Goal: Task Accomplishment & Management: Complete application form

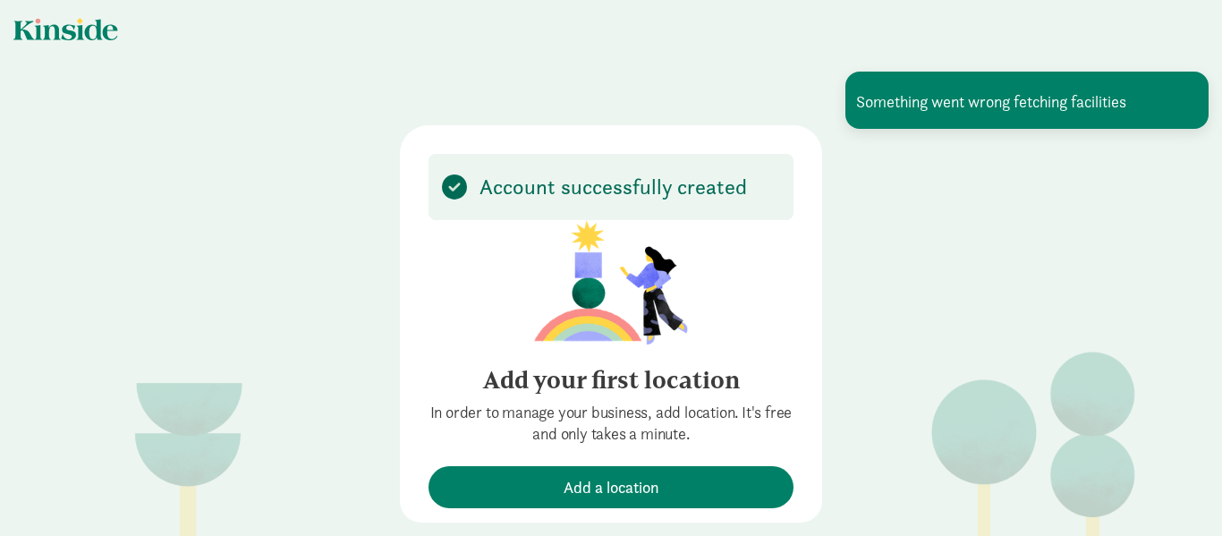
scroll to position [22, 0]
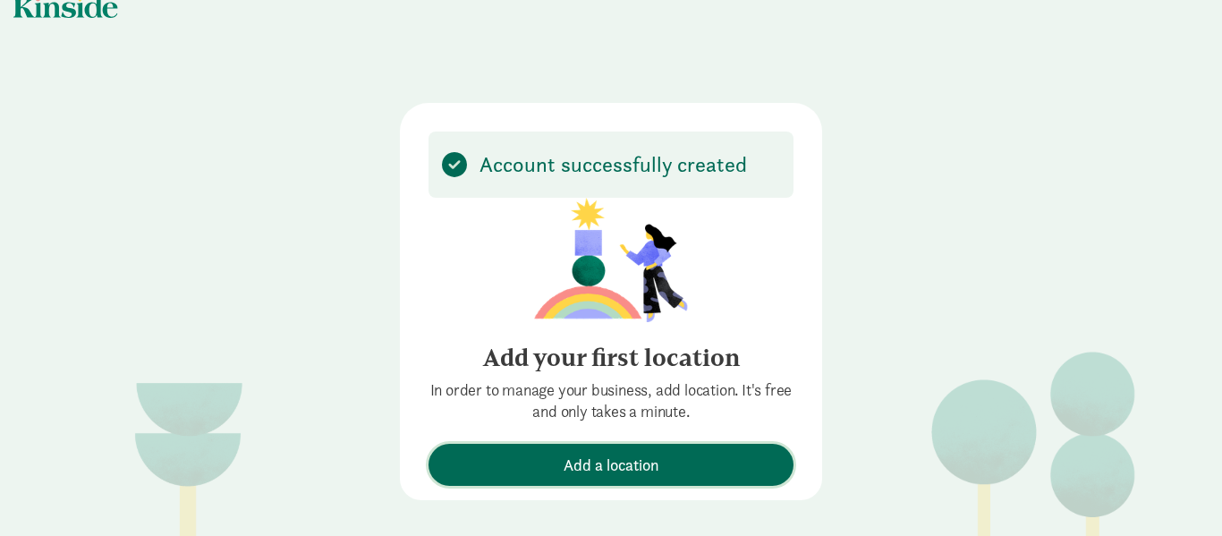
click at [639, 472] on span "Add a location" at bounding box center [612, 465] width 96 height 24
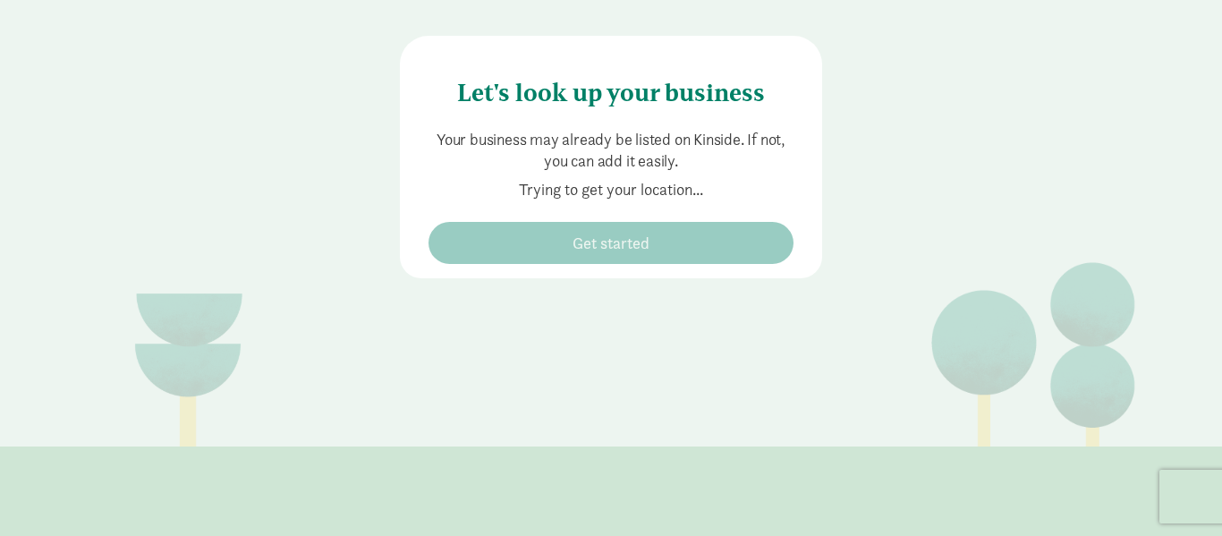
scroll to position [90, 0]
type input "110 Selden St, Boston, MA 02124"
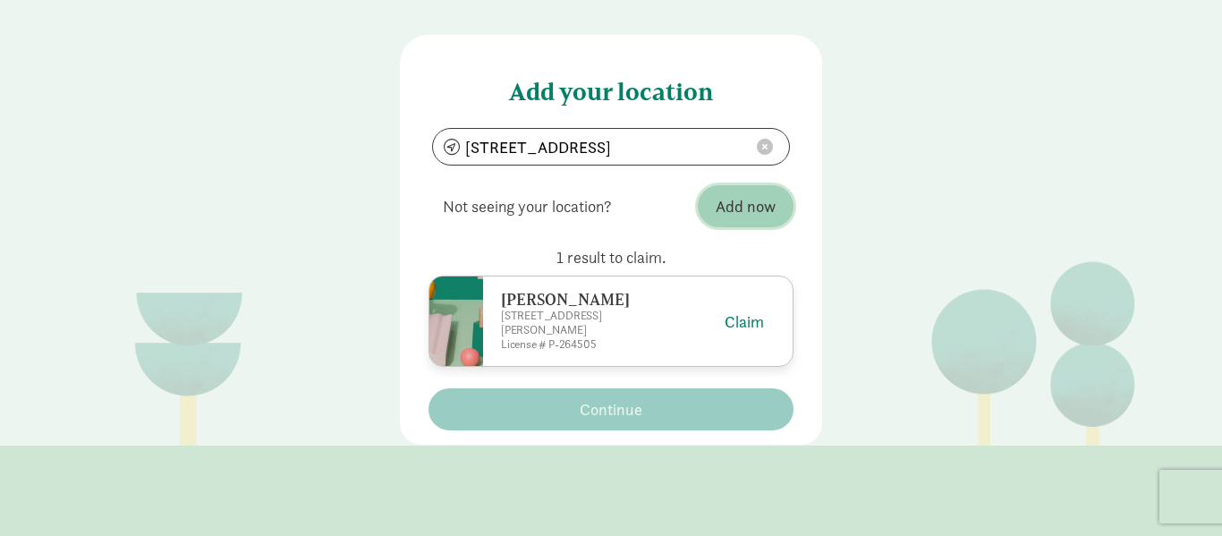
click at [751, 199] on span "Add now" at bounding box center [746, 206] width 60 height 24
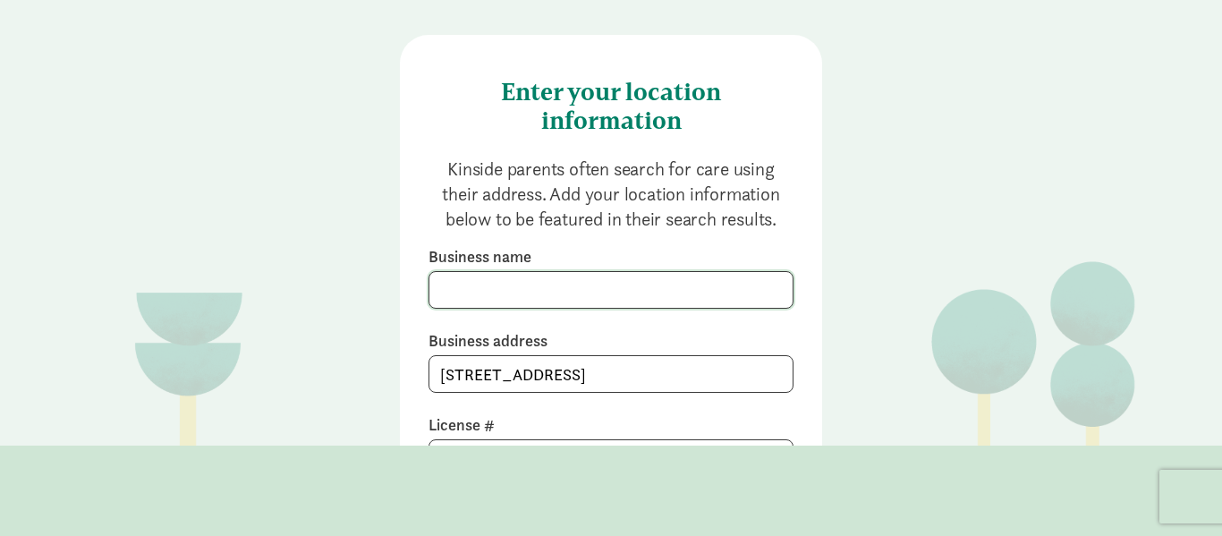
click at [480, 282] on input at bounding box center [610, 290] width 363 height 36
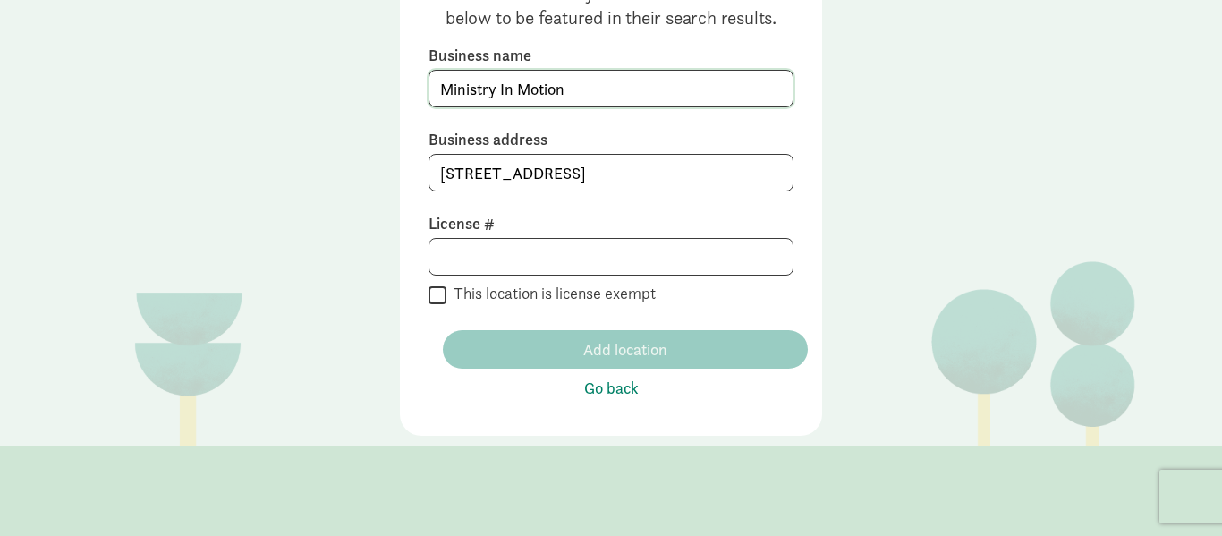
scroll to position [203, 0]
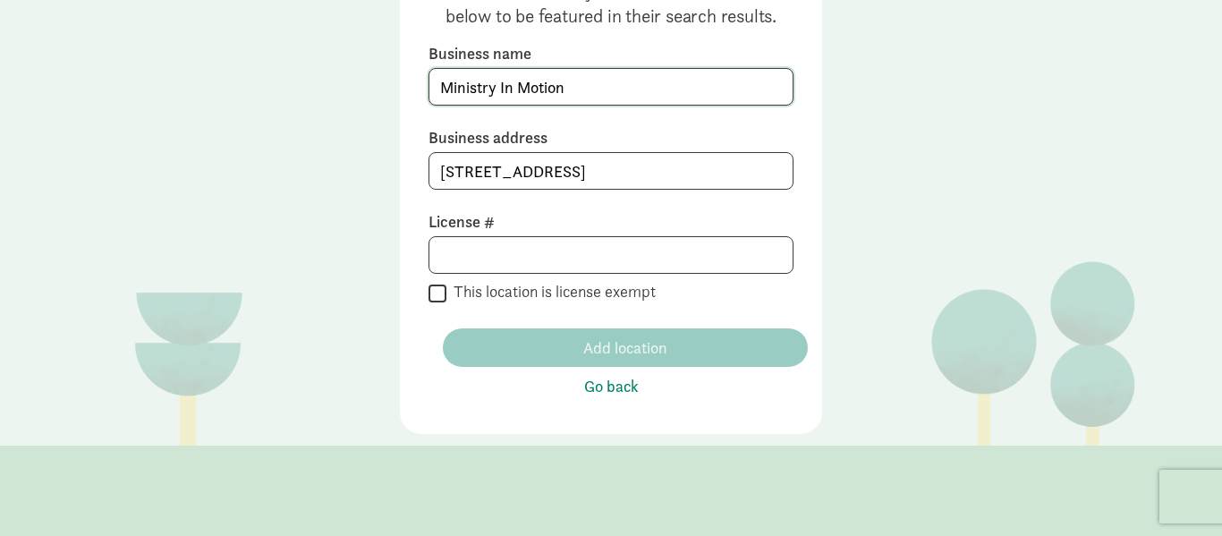
type input "Ministry In Motion"
click at [477, 247] on input at bounding box center [610, 255] width 363 height 36
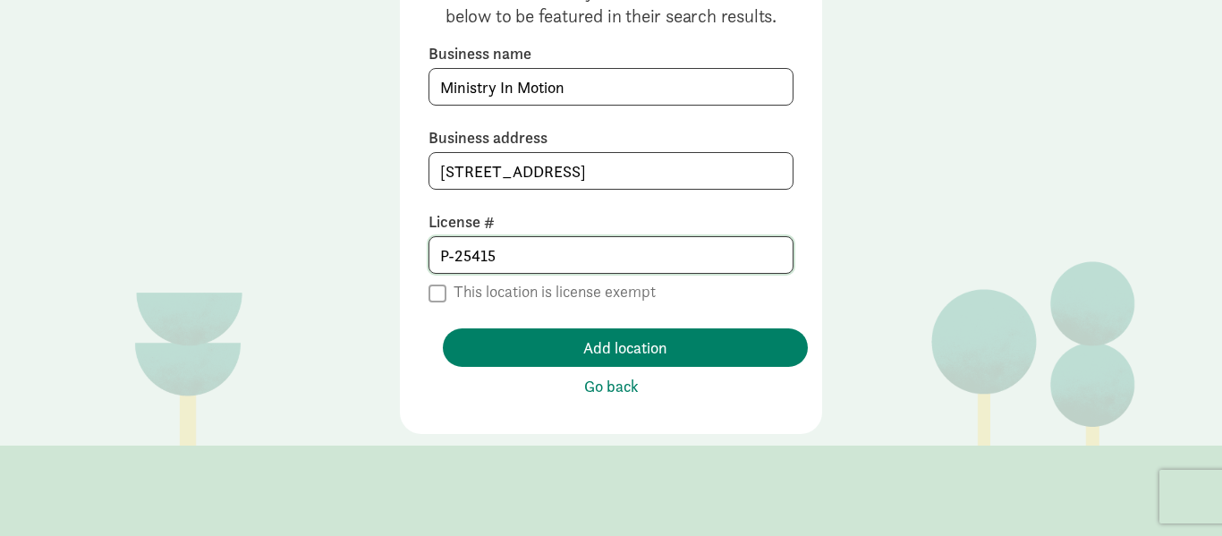
type input "P-254153"
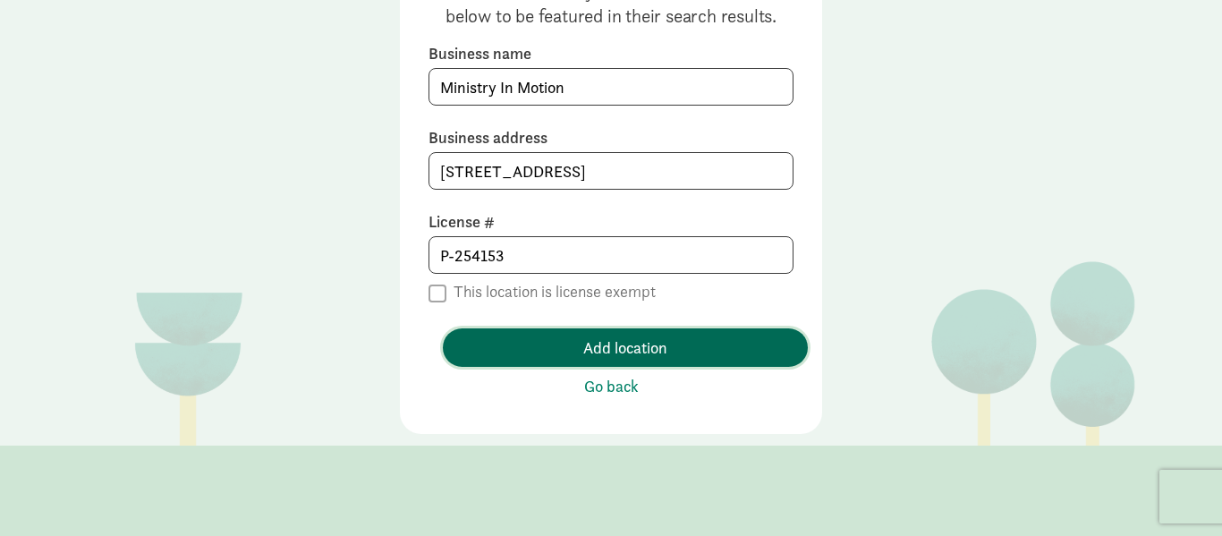
click at [624, 351] on span "Add location" at bounding box center [625, 348] width 84 height 24
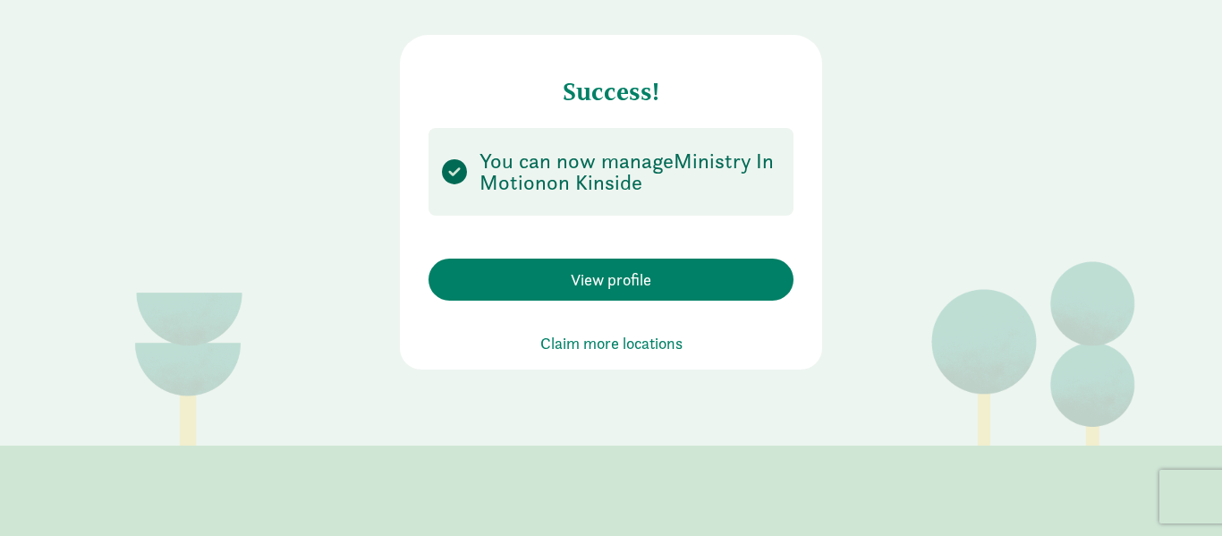
scroll to position [0, 0]
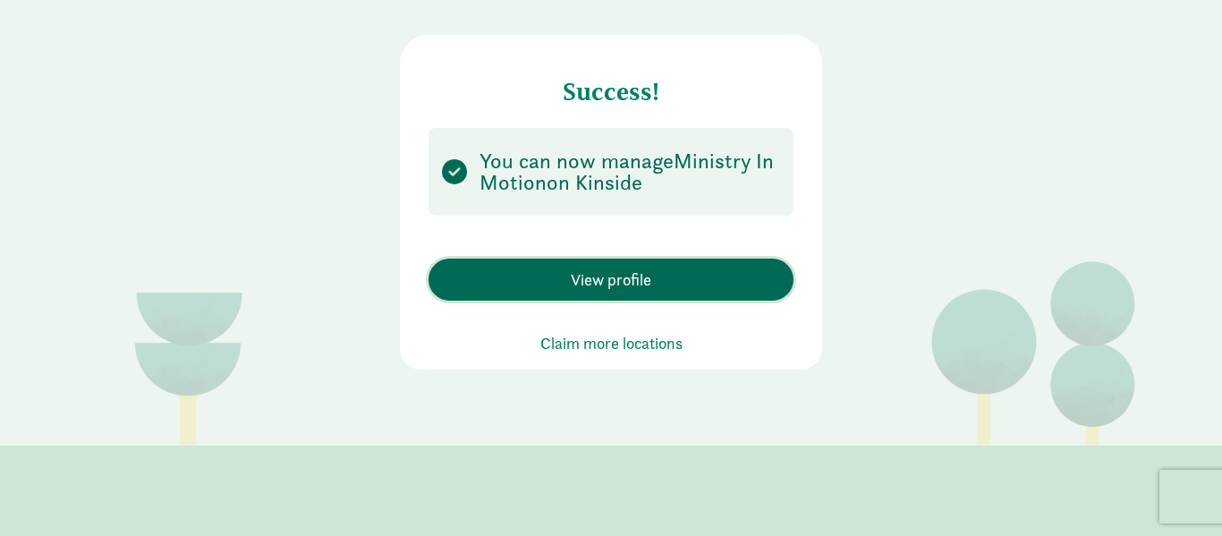
click at [626, 281] on span "View profile" at bounding box center [611, 280] width 81 height 24
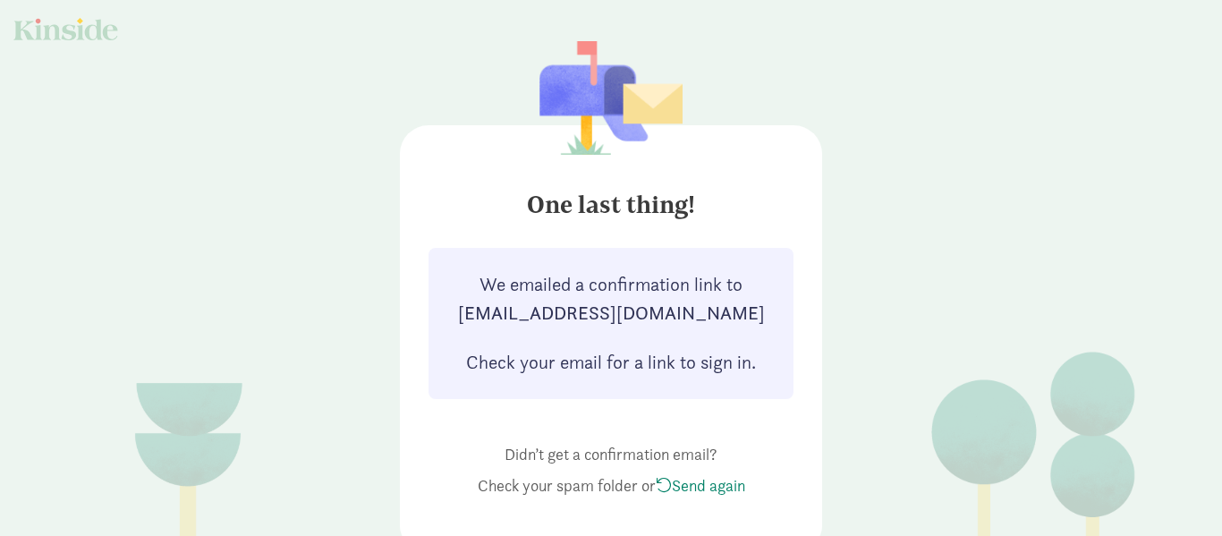
scroll to position [7, 0]
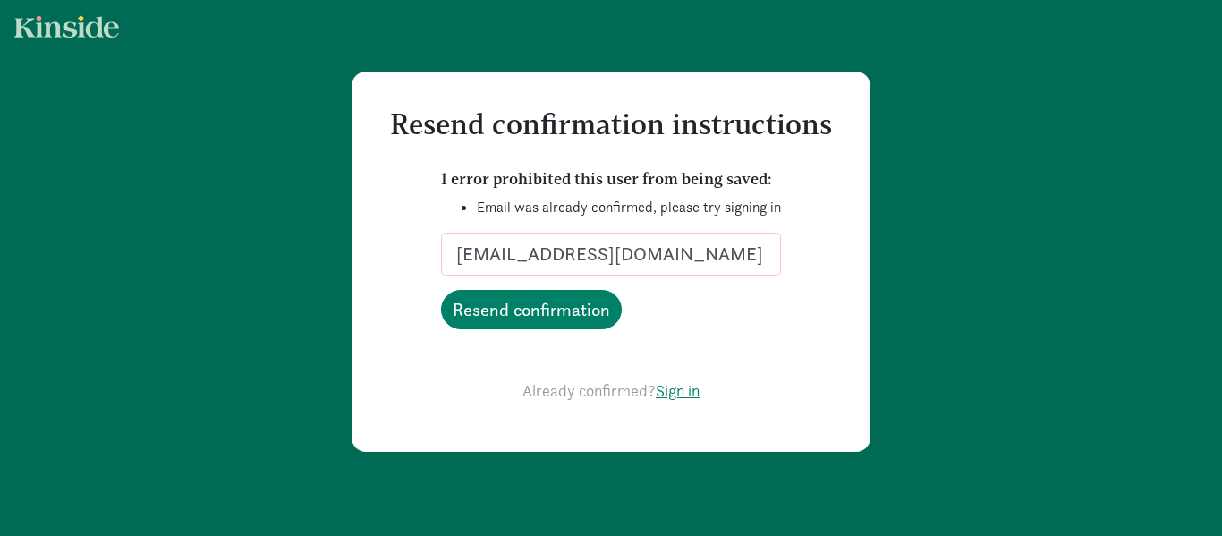
click at [682, 394] on link "Sign in" at bounding box center [678, 390] width 44 height 21
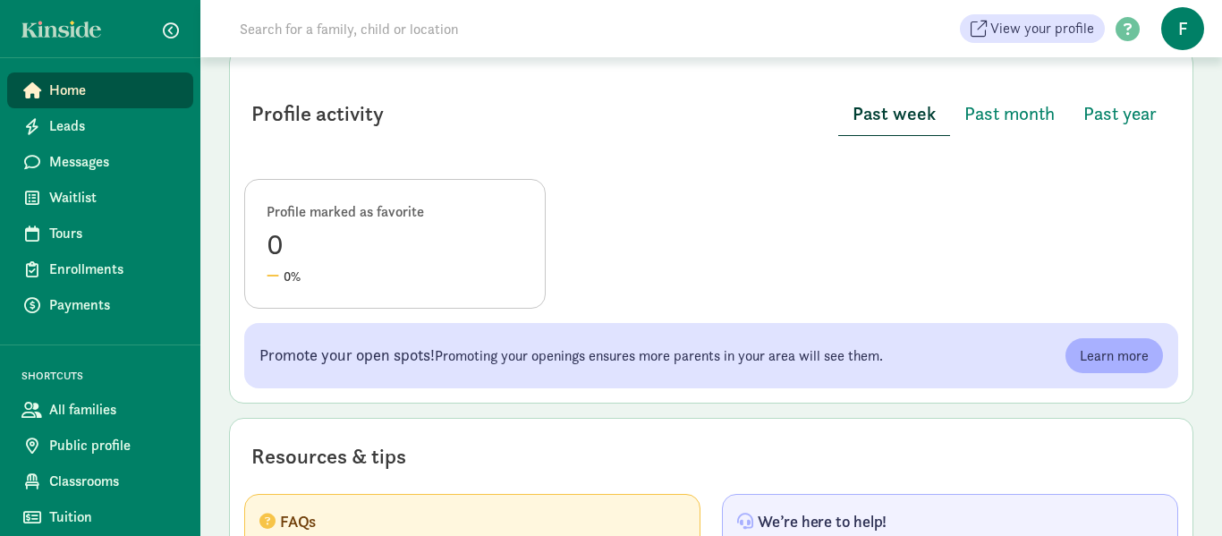
scroll to position [735, 0]
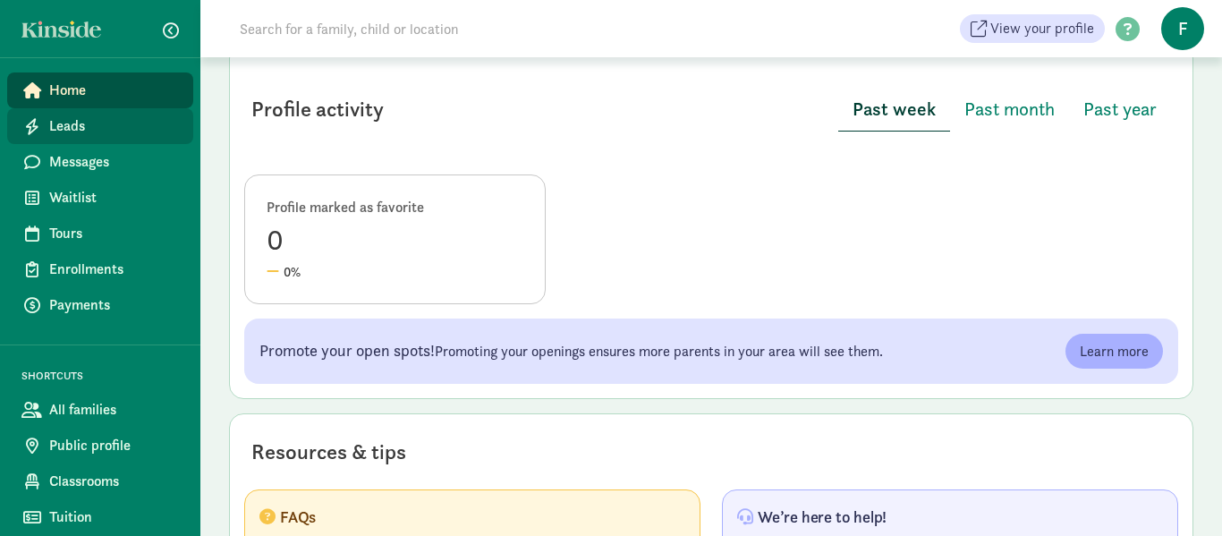
click at [150, 125] on span "Leads" at bounding box center [114, 125] width 130 height 21
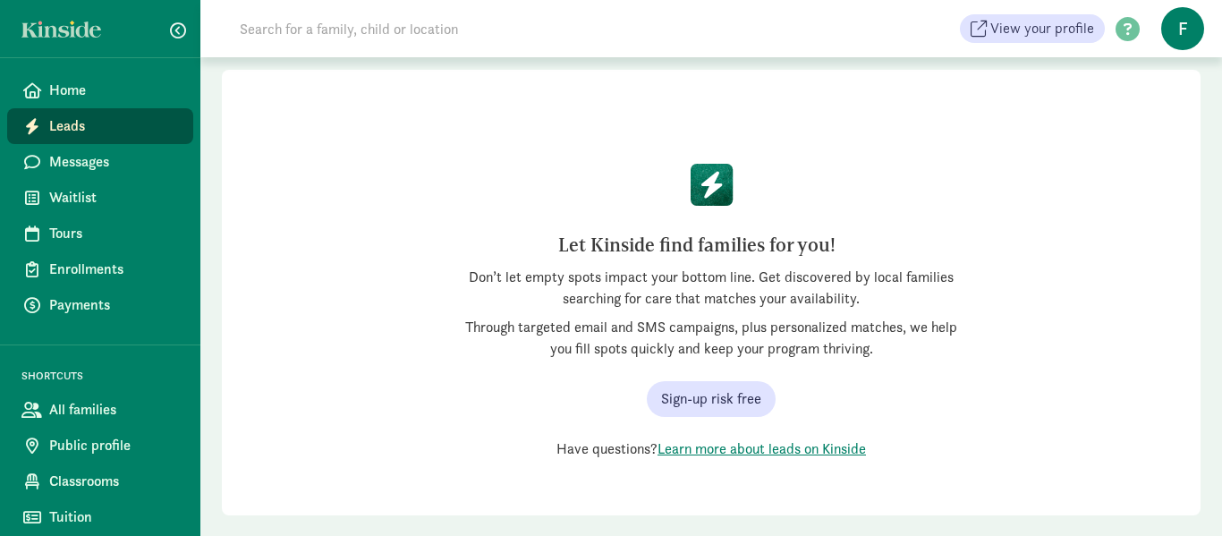
scroll to position [123, 0]
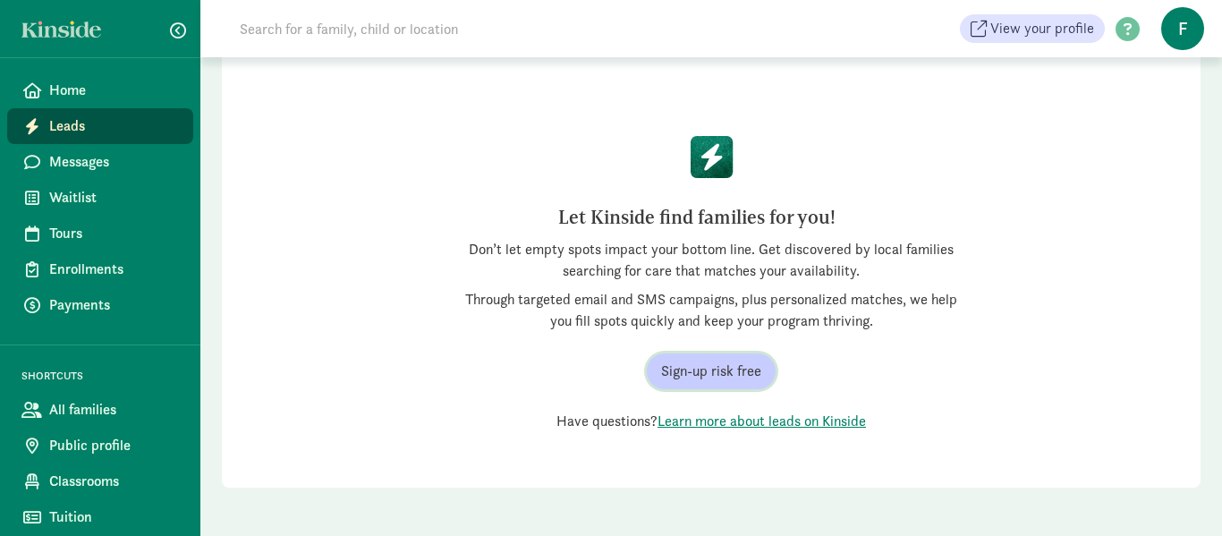
click at [713, 370] on span "Sign-up risk free" at bounding box center [711, 371] width 100 height 21
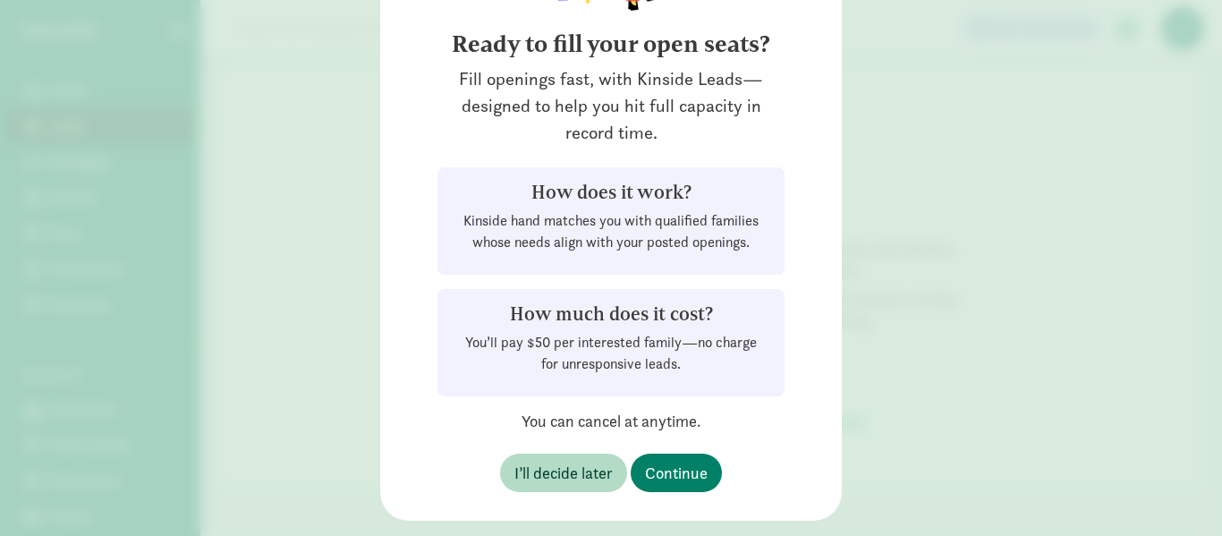
scroll to position [146, 0]
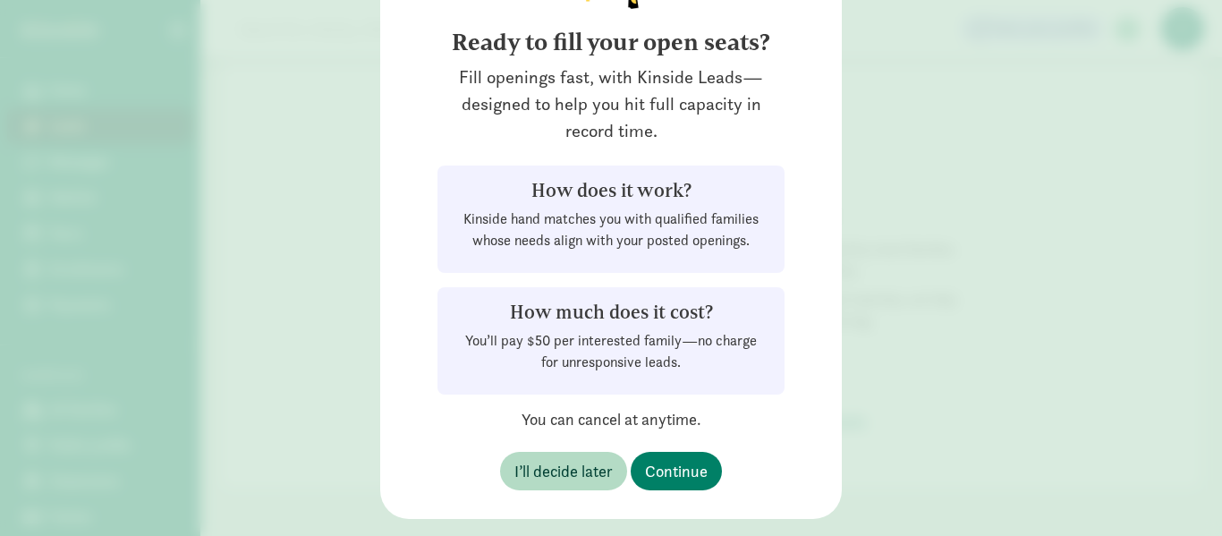
click at [790, 137] on div "Fill openings fast, with Kinside Leads—designed to help you hit full capacity i…" at bounding box center [611, 104] width 404 height 81
